Goal: Use online tool/utility: Utilize a website feature to perform a specific function

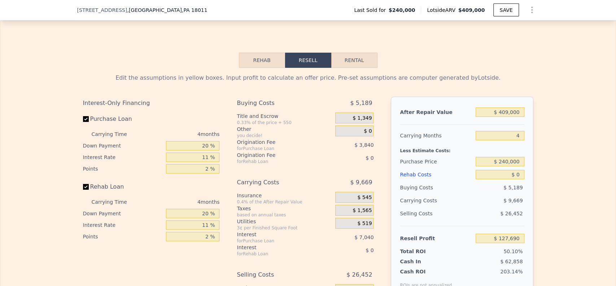
scroll to position [1000, 0]
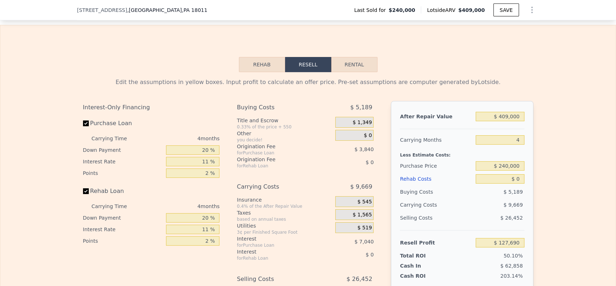
click at [343, 68] on button "Rental" at bounding box center [354, 64] width 46 height 15
select select "30"
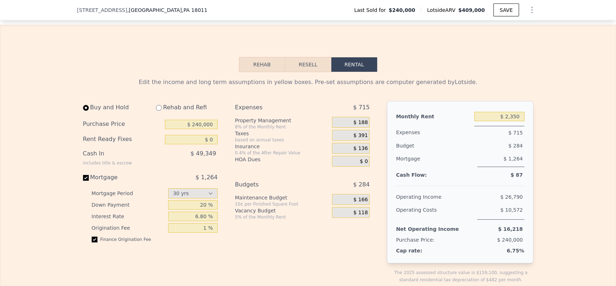
click at [511, 123] on div "$ 2,350" at bounding box center [499, 116] width 50 height 13
click at [511, 121] on input "$ 2,350" at bounding box center [499, 116] width 50 height 9
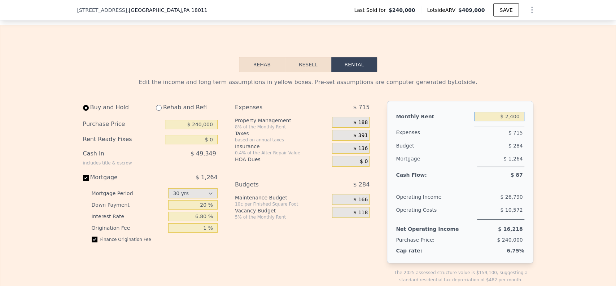
type input "$ 2,400"
click at [201, 129] on input "$ 240,000" at bounding box center [191, 124] width 53 height 9
click at [204, 127] on input "$ 240,000" at bounding box center [191, 124] width 53 height 9
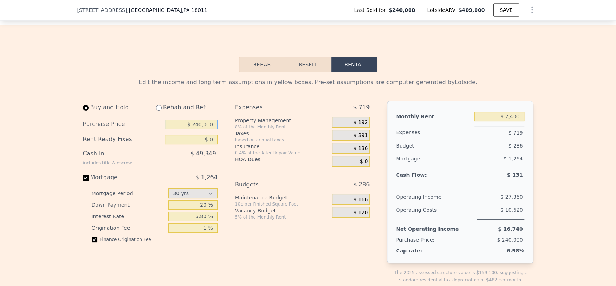
click at [204, 127] on input "$ 240,000" at bounding box center [191, 124] width 53 height 9
type input "$ 2"
click at [209, 129] on input "$ 305,000" at bounding box center [191, 124] width 53 height 9
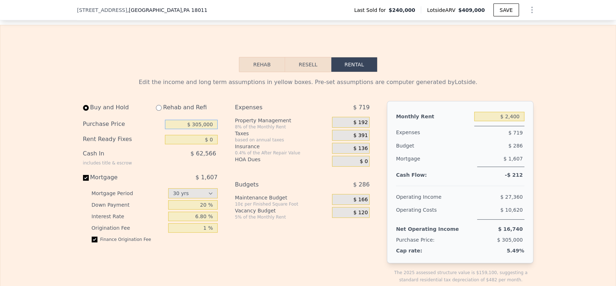
click at [210, 129] on input "$ 305,000" at bounding box center [191, 124] width 53 height 9
type input "$ 280,000"
click at [346, 18] on div "[STREET_ADDRESS] Last Sold for $240,000 Lotside ARV $409,000 SAVE" at bounding box center [308, 10] width 462 height 20
click at [511, 121] on input "$ 2,350" at bounding box center [499, 116] width 50 height 9
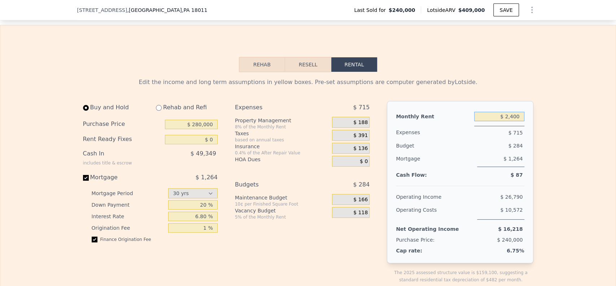
type input "$ 2,400"
click at [202, 221] on input "6.80 %" at bounding box center [192, 216] width 49 height 9
type input "6.87 %"
click at [207, 210] on input "20 %" at bounding box center [192, 204] width 49 height 9
type input "25 %"
